Goal: Use online tool/utility: Utilize a website feature to perform a specific function

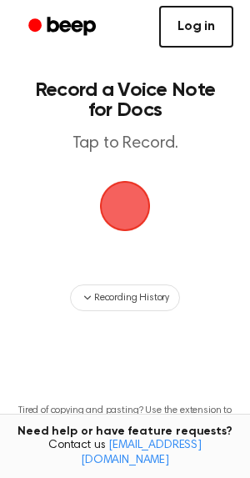
click at [183, 25] on link "Log in" at bounding box center [196, 27] width 74 height 42
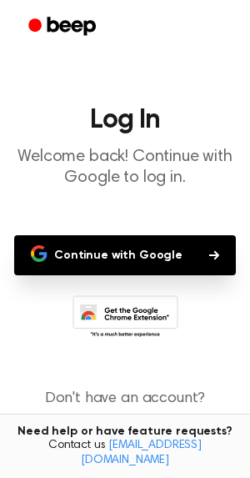
click at [138, 242] on button "Continue with Google" at bounding box center [125, 255] width 222 height 40
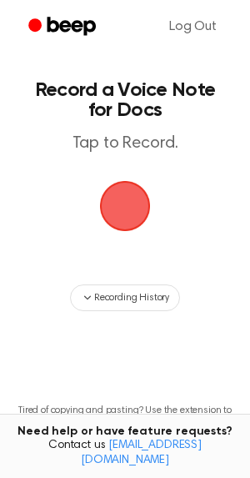
click at [128, 203] on span "button" at bounding box center [125, 206] width 60 height 60
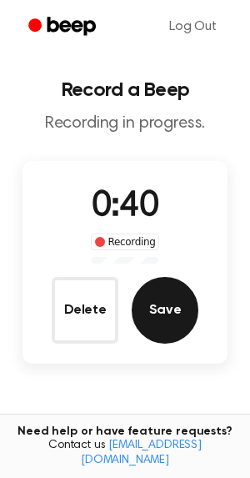
click at [179, 294] on button "Save" at bounding box center [165, 310] width 67 height 67
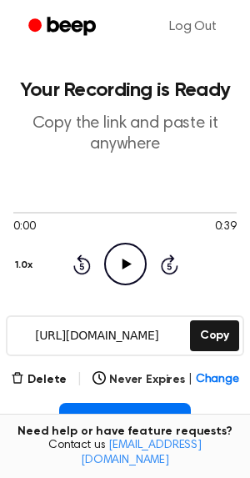
click at [118, 260] on icon "Play Audio" at bounding box center [125, 264] width 43 height 43
click at [124, 268] on icon "Pause Audio" at bounding box center [125, 264] width 43 height 43
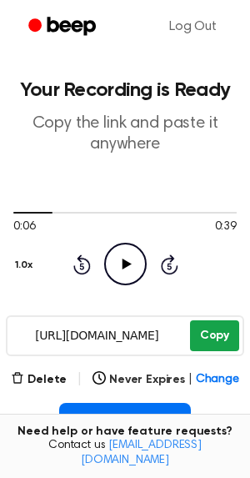
click at [228, 329] on button "Copy" at bounding box center [214, 335] width 49 height 31
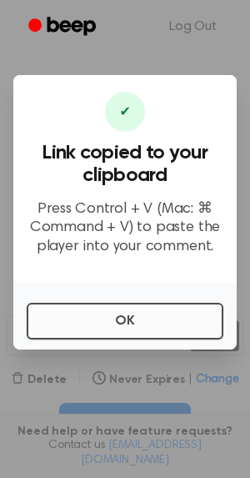
click at [132, 320] on button "OK" at bounding box center [125, 321] width 197 height 37
